Goal: Transaction & Acquisition: Purchase product/service

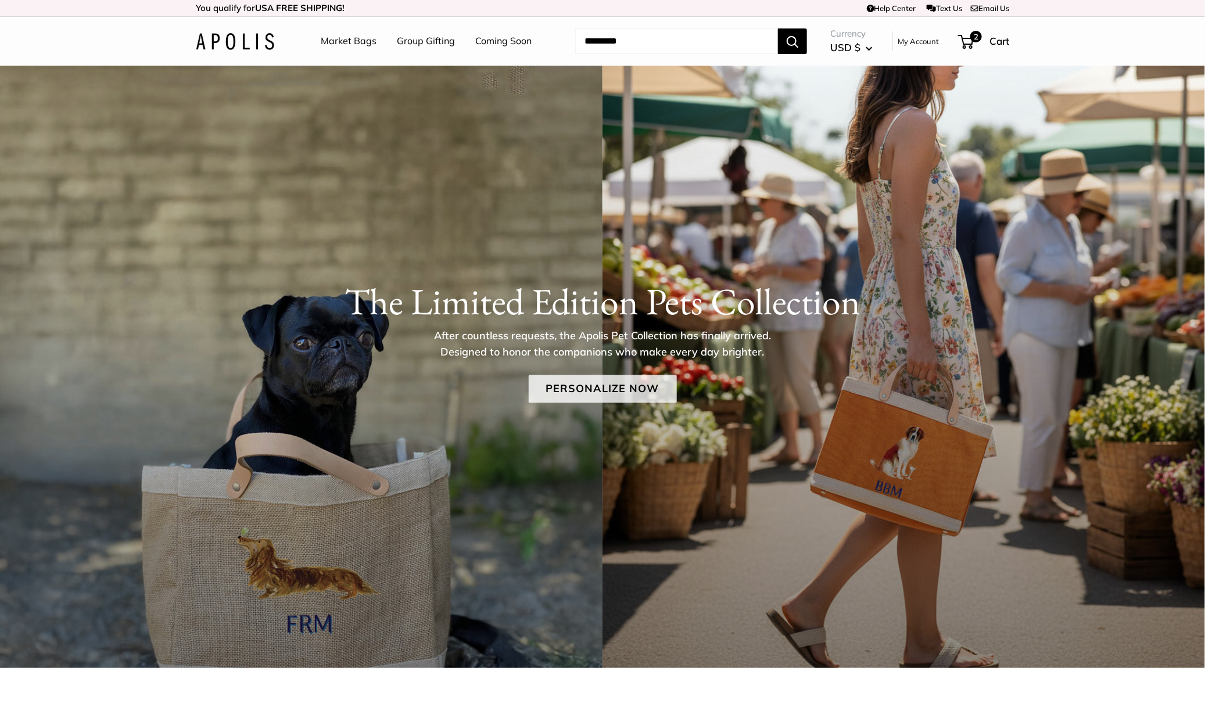
click at [599, 391] on link "Personalize Now" at bounding box center [603, 389] width 148 height 28
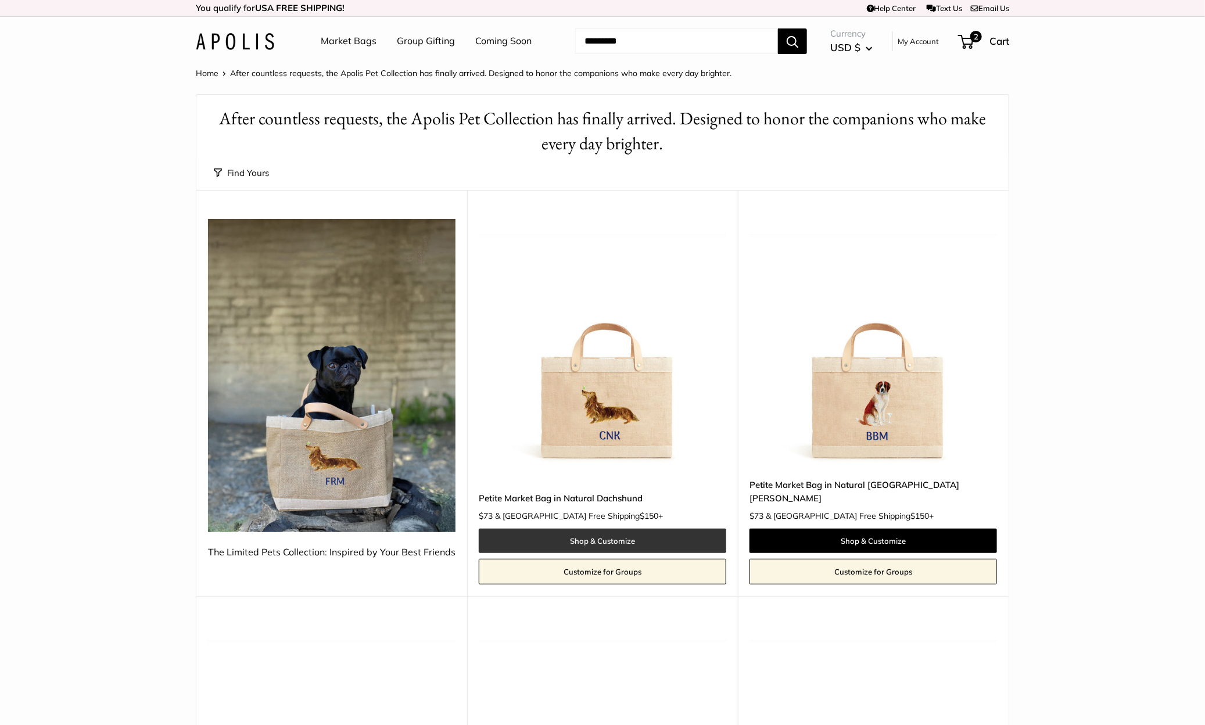
click at [650, 529] on link "Shop & Customize" at bounding box center [603, 541] width 248 height 24
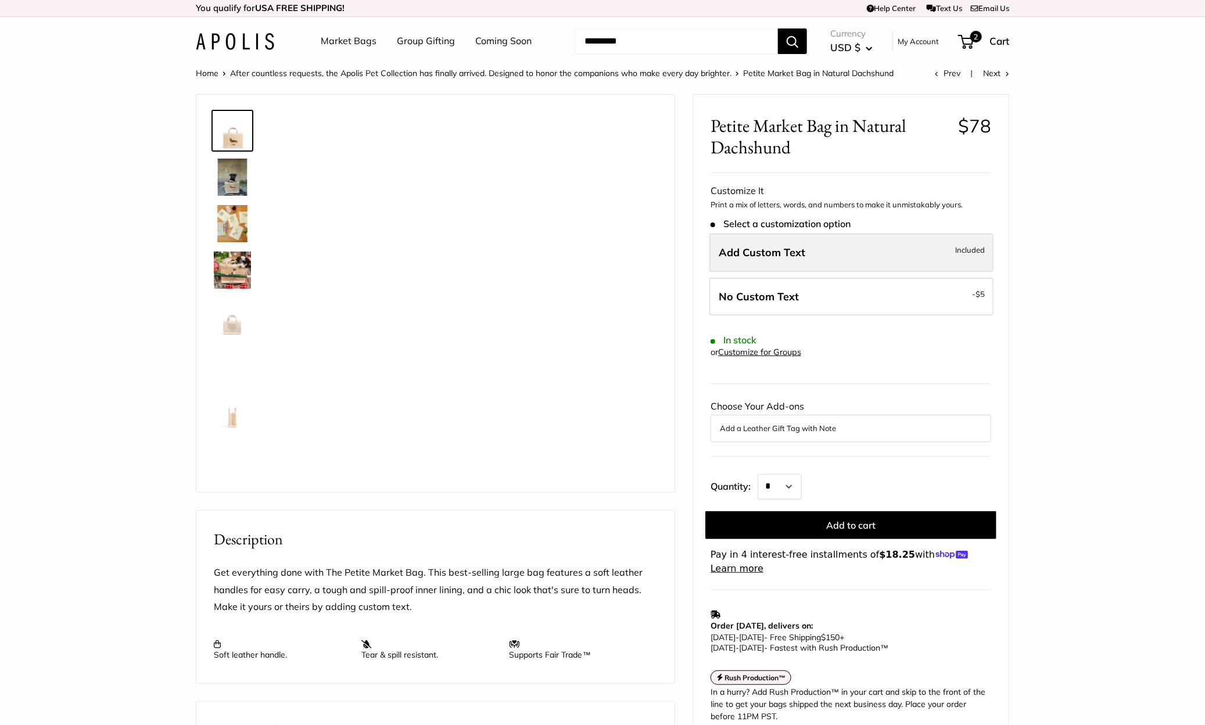
click at [779, 253] on span "Add Custom Text" at bounding box center [762, 252] width 87 height 13
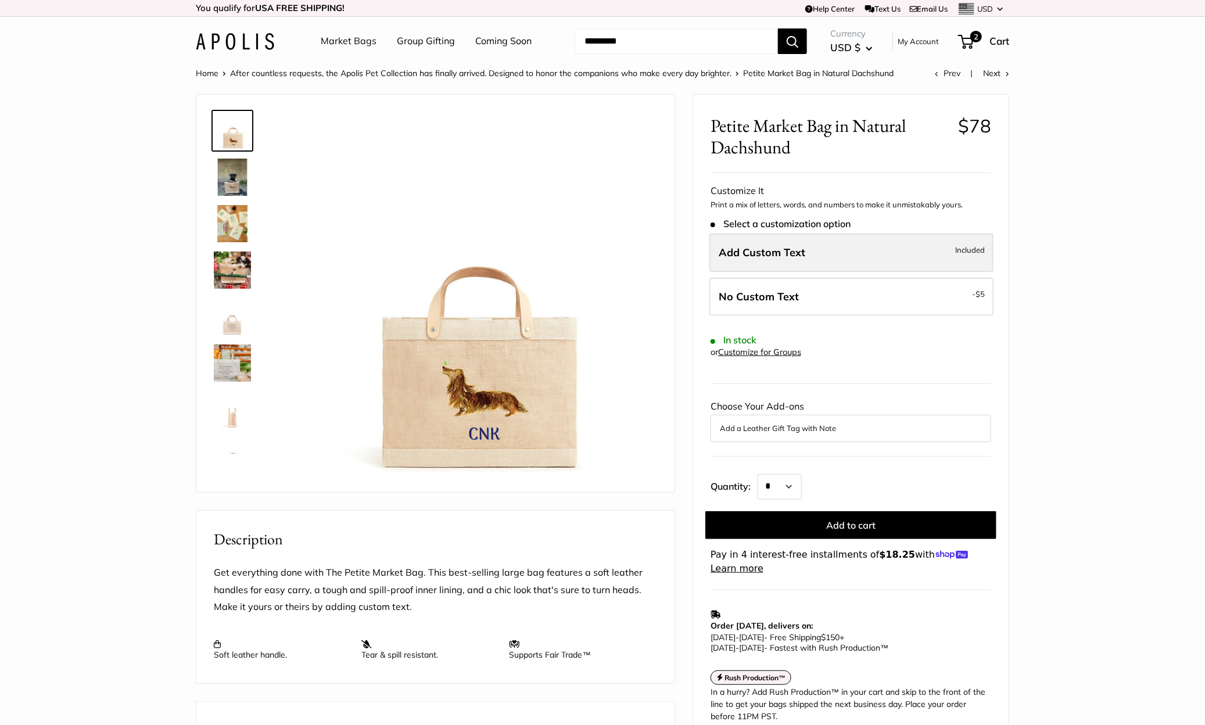
click at [793, 243] on label "Add Custom Text Included" at bounding box center [852, 253] width 284 height 38
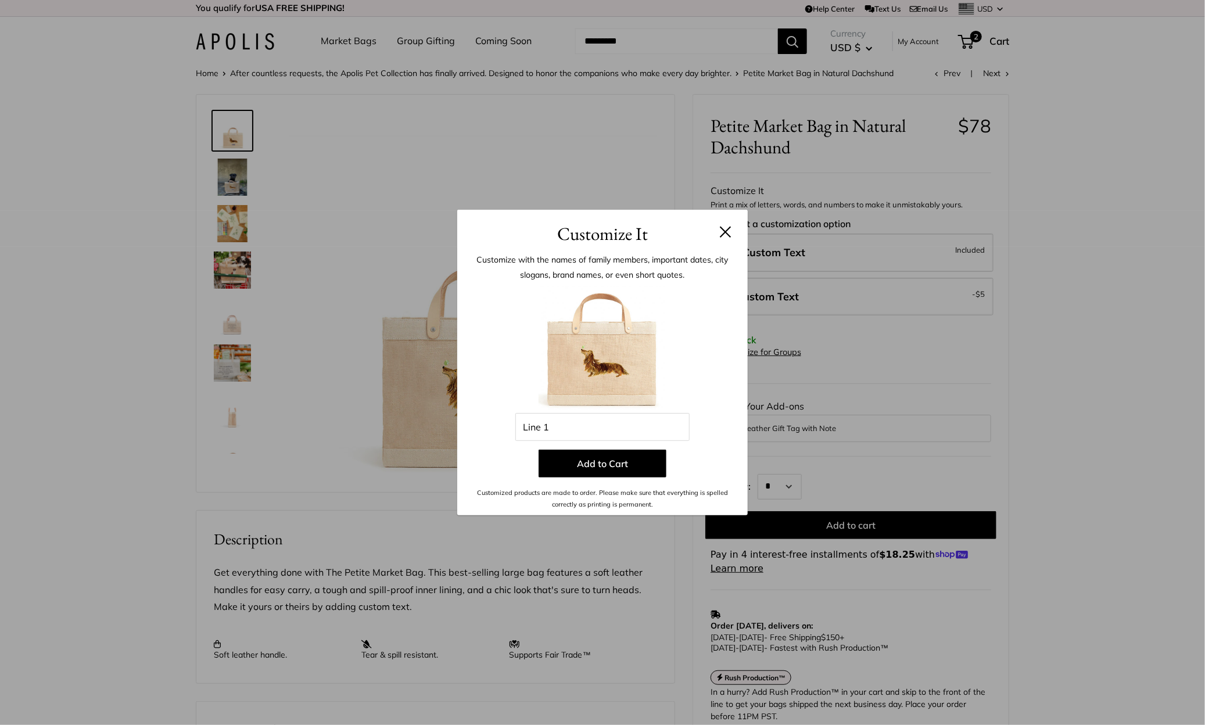
click at [636, 411] on img at bounding box center [603, 349] width 128 height 128
click at [598, 435] on input "Line 1" at bounding box center [603, 427] width 174 height 28
type input "***"
click at [582, 459] on button "Add to Cart" at bounding box center [603, 464] width 128 height 28
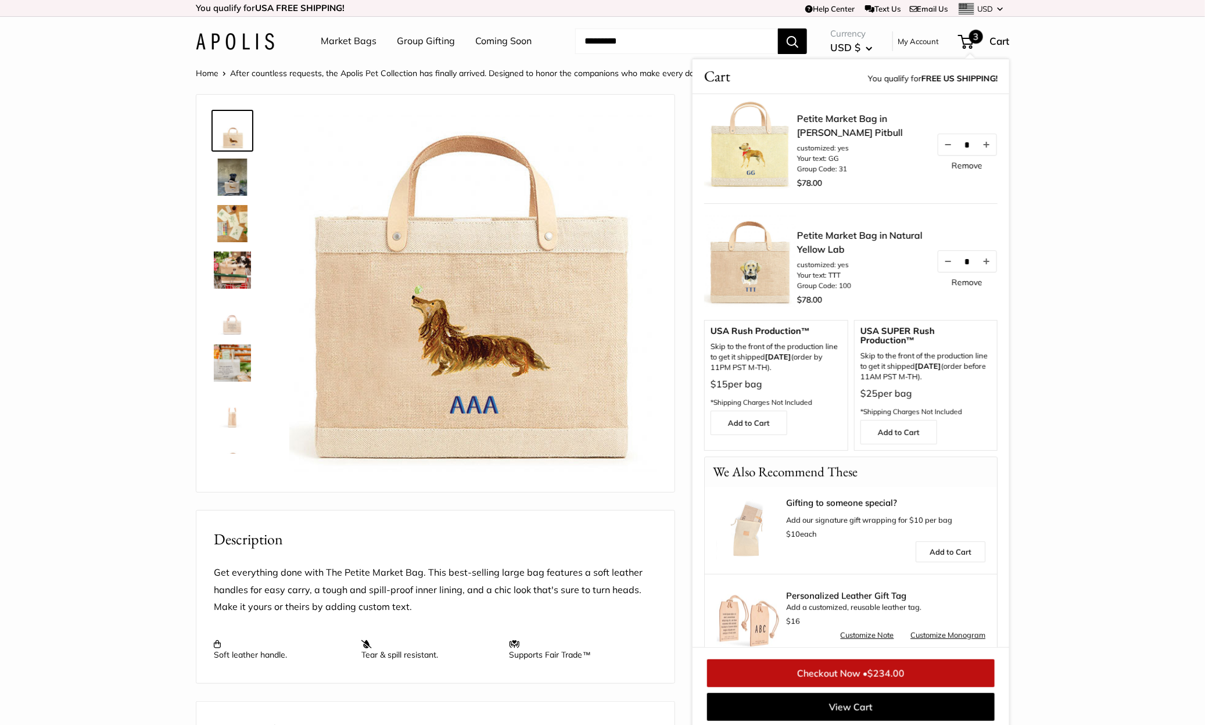
scroll to position [139, 0]
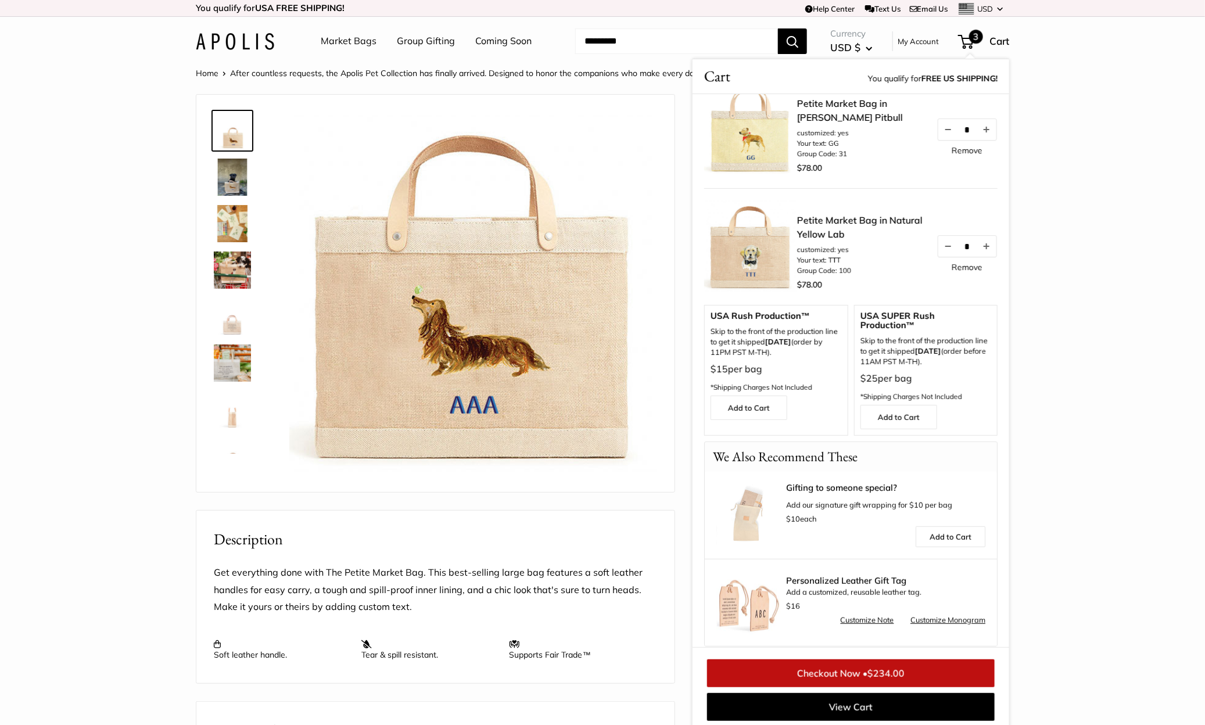
click at [886, 675] on span "$234.00" at bounding box center [886, 674] width 37 height 12
